Goal: Information Seeking & Learning: Learn about a topic

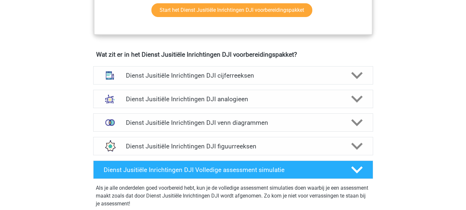
scroll to position [476, 0]
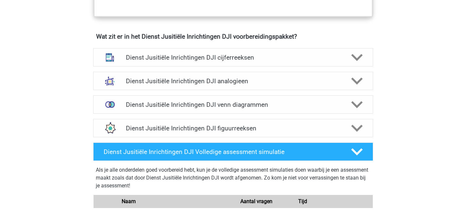
click at [0, 141] on div "Registreer Nederlands" at bounding box center [233, 99] width 466 height 1150
click at [246, 84] on h4 "Dienst Jusitiële Inrichtingen DJI analogieen" at bounding box center [233, 81] width 214 height 8
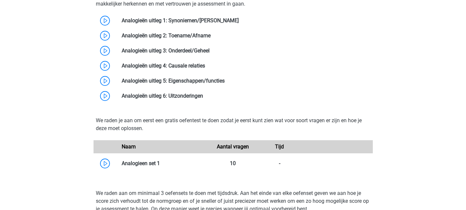
scroll to position [650, 0]
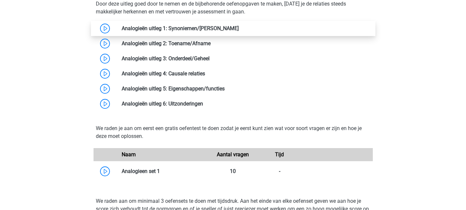
click at [239, 29] on link at bounding box center [239, 28] width 0 height 6
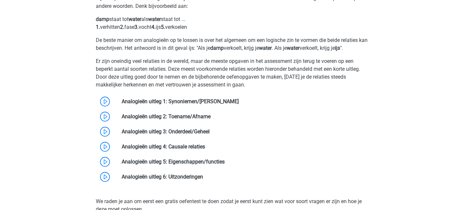
scroll to position [584, 0]
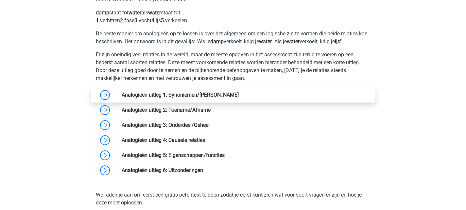
click at [239, 93] on link at bounding box center [239, 95] width 0 height 6
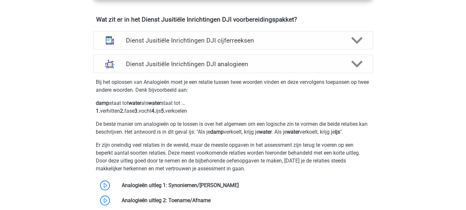
scroll to position [491, 0]
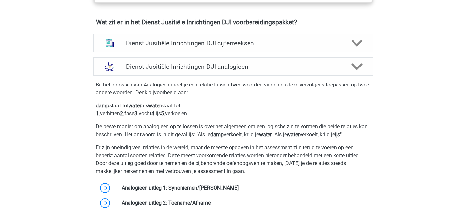
click at [363, 65] on div at bounding box center [356, 66] width 22 height 11
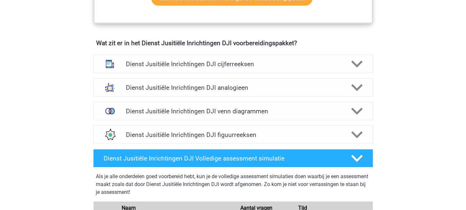
scroll to position [469, 0]
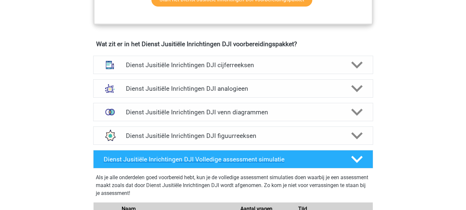
click at [358, 158] on icon at bounding box center [357, 159] width 11 height 11
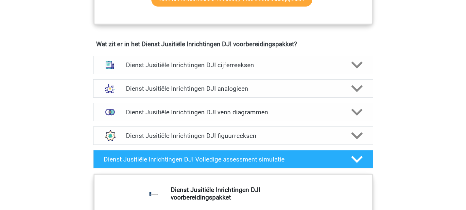
click at [354, 162] on icon at bounding box center [357, 159] width 11 height 11
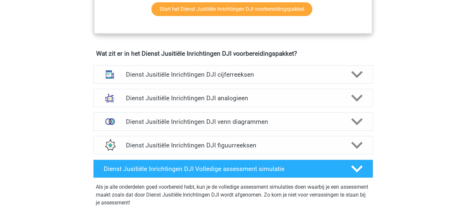
scroll to position [471, 0]
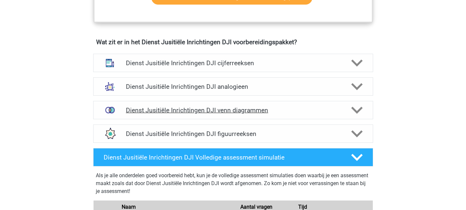
click at [295, 117] on div "Dienst Jusitiële Inrichtingen DJI venn diagrammen" at bounding box center [233, 110] width 280 height 18
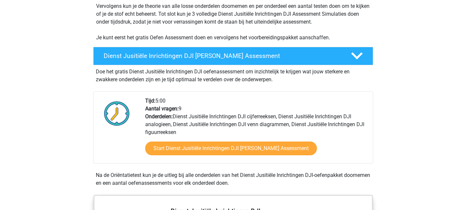
scroll to position [141, 0]
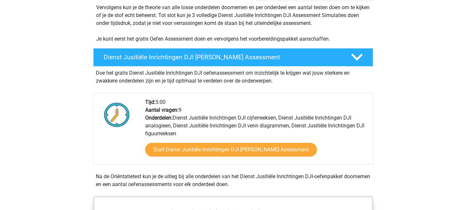
click at [205, 139] on div "Start Dienst Jusitiële Inrichtingen DJI Gratis Oefen Assessment" at bounding box center [256, 150] width 223 height 27
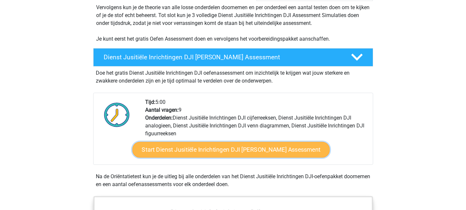
click at [208, 147] on link "Start Dienst Jusitiële Inrichtingen DJI Gratis Oefen Assessment" at bounding box center [231, 150] width 198 height 16
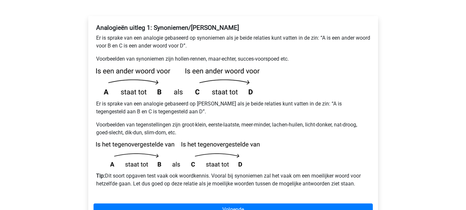
scroll to position [114, 0]
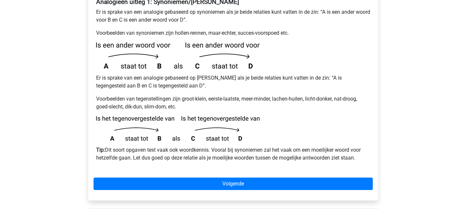
scroll to position [144, 0]
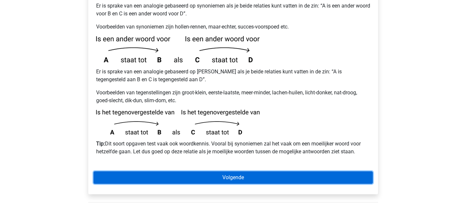
click at [218, 171] on link "Volgende" at bounding box center [234, 177] width 280 height 12
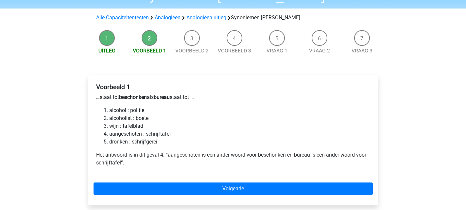
scroll to position [52, 0]
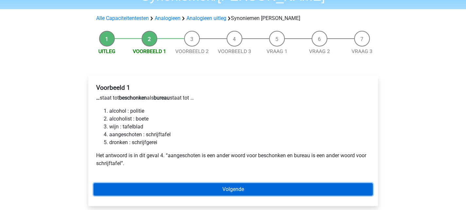
click at [151, 183] on link "Volgende" at bounding box center [234, 189] width 280 height 12
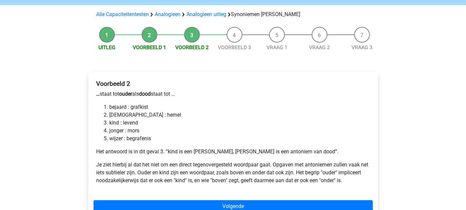
scroll to position [54, 0]
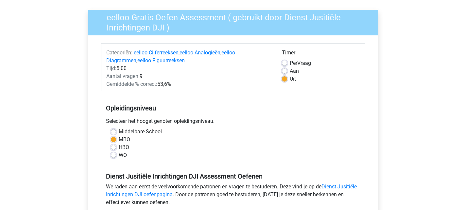
scroll to position [48, 0]
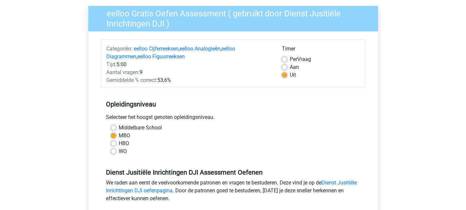
click at [290, 65] on label "Aan" at bounding box center [294, 67] width 9 height 8
click at [284, 65] on input "Aan" at bounding box center [284, 66] width 5 height 7
radio input "true"
click at [284, 55] on div "Per Vraag" at bounding box center [321, 59] width 78 height 8
click at [290, 61] on label "Per Vraag" at bounding box center [300, 59] width 21 height 8
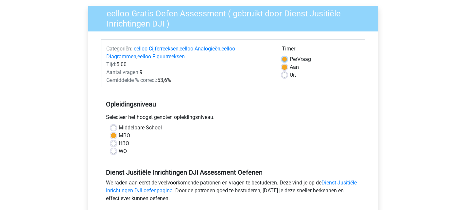
click at [284, 61] on input "Per Vraag" at bounding box center [284, 58] width 5 height 7
radio input "true"
click at [120, 152] on label "WO" at bounding box center [123, 151] width 8 height 8
click at [116, 152] on input "WO" at bounding box center [113, 150] width 5 height 7
radio input "true"
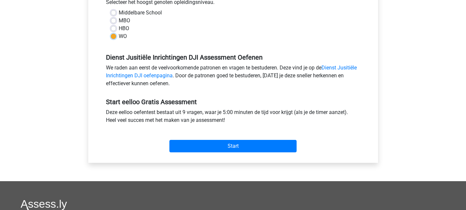
scroll to position [162, 0]
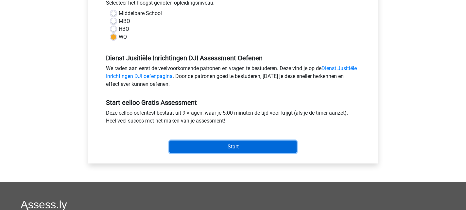
click at [210, 147] on input "Start" at bounding box center [233, 146] width 127 height 12
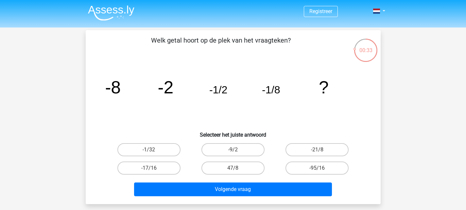
click at [151, 151] on input "-1/32" at bounding box center [151, 152] width 4 height 4
radio input "true"
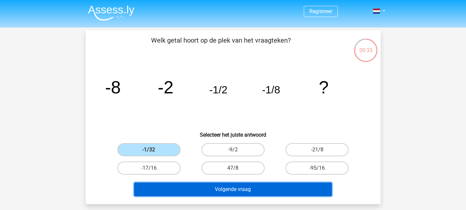
click at [224, 192] on button "Volgende vraag" at bounding box center [233, 189] width 198 height 14
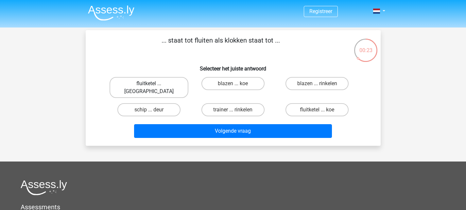
click at [161, 85] on label "fluitketel ... [GEOGRAPHIC_DATA]" at bounding box center [149, 87] width 79 height 21
click at [153, 85] on input "fluitketel ... [GEOGRAPHIC_DATA]" at bounding box center [151, 85] width 4 height 4
radio input "true"
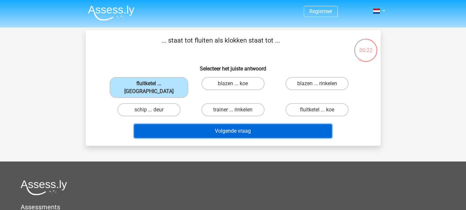
click at [220, 124] on button "Volgende vraag" at bounding box center [233, 131] width 198 height 14
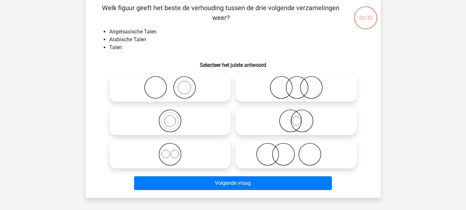
scroll to position [33, 0]
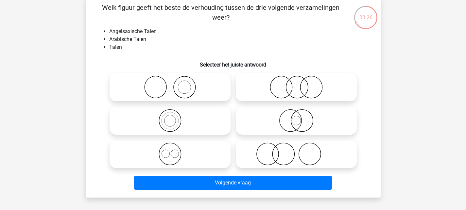
click at [274, 89] on icon at bounding box center [297, 87] width 116 height 23
click at [297, 84] on input "radio" at bounding box center [299, 82] width 4 height 4
radio input "true"
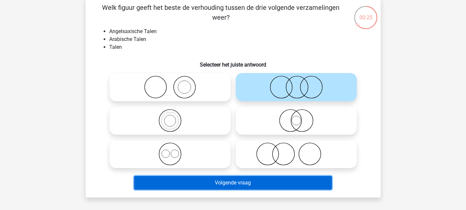
click at [251, 182] on button "Volgende vraag" at bounding box center [233, 183] width 198 height 14
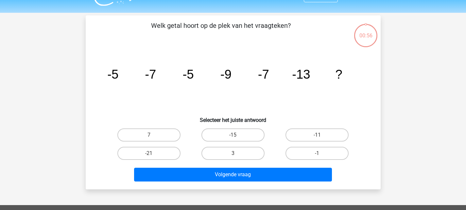
scroll to position [0, 0]
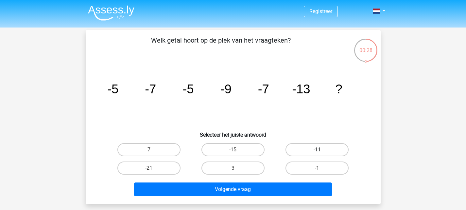
click at [312, 148] on label "-11" at bounding box center [317, 149] width 63 height 13
click at [318, 150] on input "-11" at bounding box center [320, 152] width 4 height 4
radio input "true"
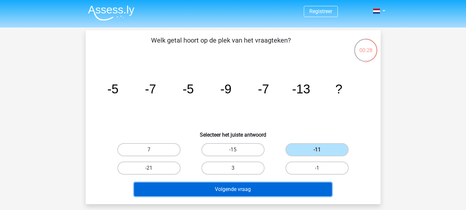
click at [229, 191] on button "Volgende vraag" at bounding box center [233, 189] width 198 height 14
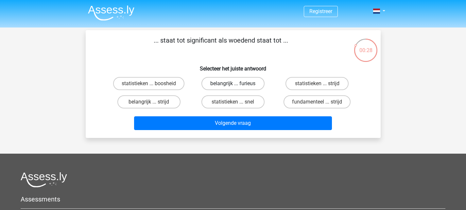
click at [235, 82] on label "belangrijk ... furieus" at bounding box center [233, 83] width 63 height 13
click at [235, 83] on input "belangrijk ... furieus" at bounding box center [235, 85] width 4 height 4
radio input "true"
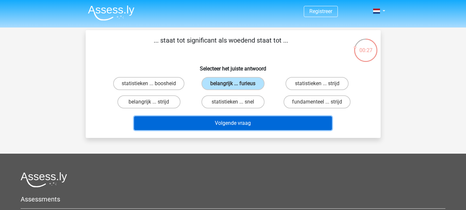
click at [231, 125] on button "Volgende vraag" at bounding box center [233, 123] width 198 height 14
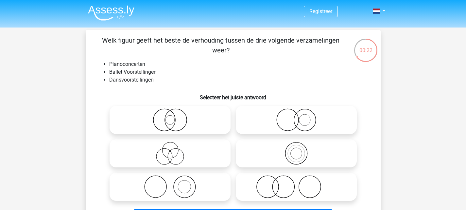
click at [177, 148] on icon at bounding box center [170, 153] width 116 height 23
click at [174, 148] on input "radio" at bounding box center [172, 148] width 4 height 4
radio input "true"
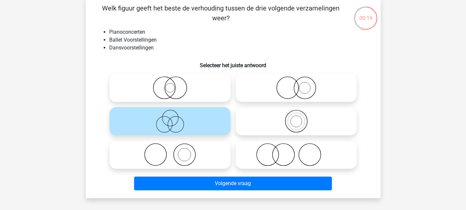
scroll to position [33, 0]
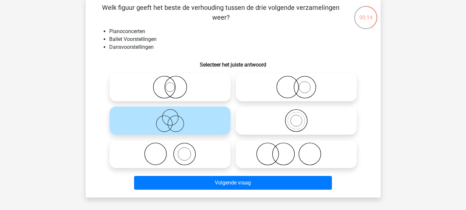
click at [284, 152] on icon at bounding box center [297, 153] width 116 height 23
click at [297, 151] on input "radio" at bounding box center [299, 148] width 4 height 4
radio input "true"
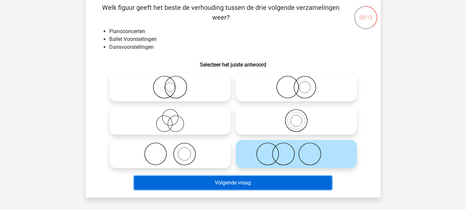
click at [250, 184] on button "Volgende vraag" at bounding box center [233, 183] width 198 height 14
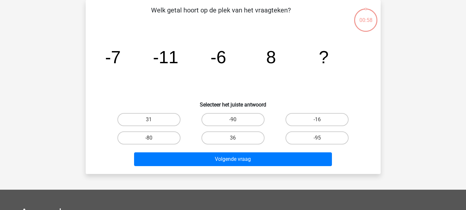
scroll to position [0, 0]
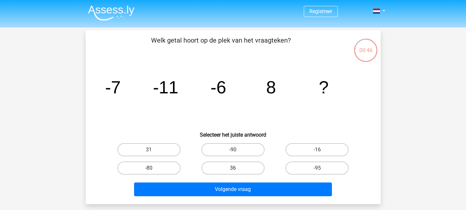
click at [219, 163] on label "36" at bounding box center [233, 167] width 63 height 13
click at [233, 168] on input "36" at bounding box center [235, 170] width 4 height 4
radio input "true"
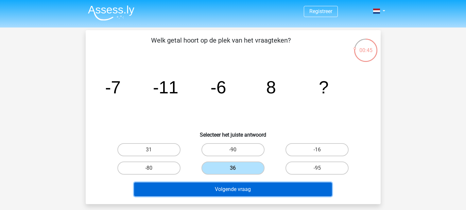
click at [243, 190] on button "Volgende vraag" at bounding box center [233, 189] width 198 height 14
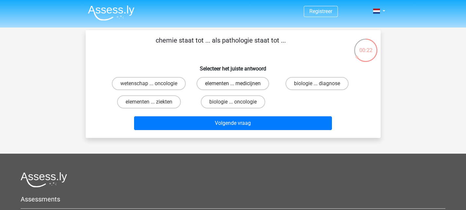
click at [213, 80] on label "elementen ... medicijnen" at bounding box center [233, 83] width 73 height 13
click at [233, 83] on input "elementen ... medicijnen" at bounding box center [235, 85] width 4 height 4
radio input "true"
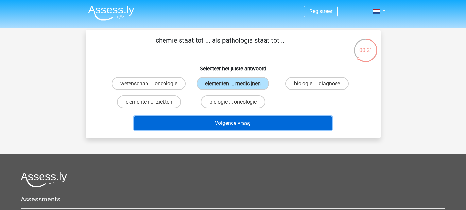
click at [247, 128] on button "Volgende vraag" at bounding box center [233, 123] width 198 height 14
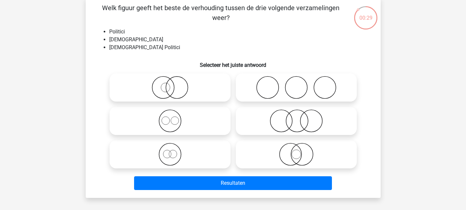
scroll to position [33, 0]
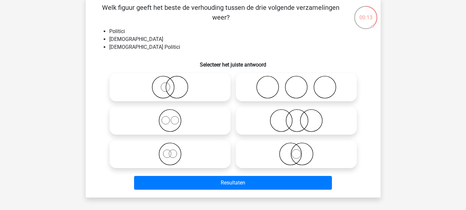
click at [172, 87] on icon at bounding box center [170, 87] width 116 height 23
click at [172, 84] on input "radio" at bounding box center [172, 82] width 4 height 4
radio input "true"
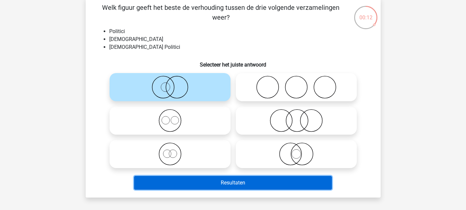
click at [246, 177] on button "Resultaten" at bounding box center [233, 183] width 198 height 14
